Goal: Task Accomplishment & Management: Complete application form

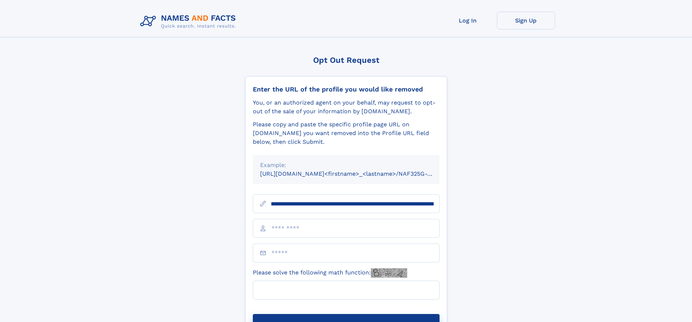
scroll to position [0, 86]
type input "**********"
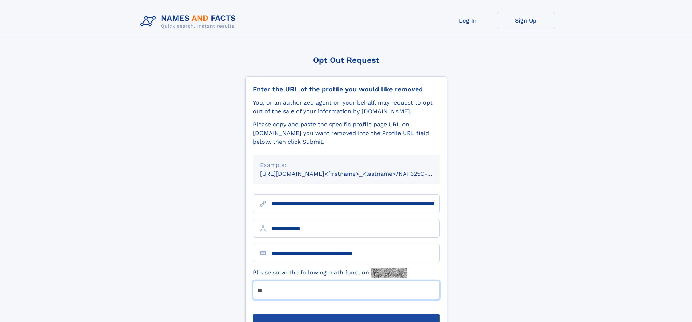
type input "**"
click at [346, 314] on button "Submit Opt Out Request" at bounding box center [346, 325] width 187 height 23
